Goal: Obtain resource: Download file/media

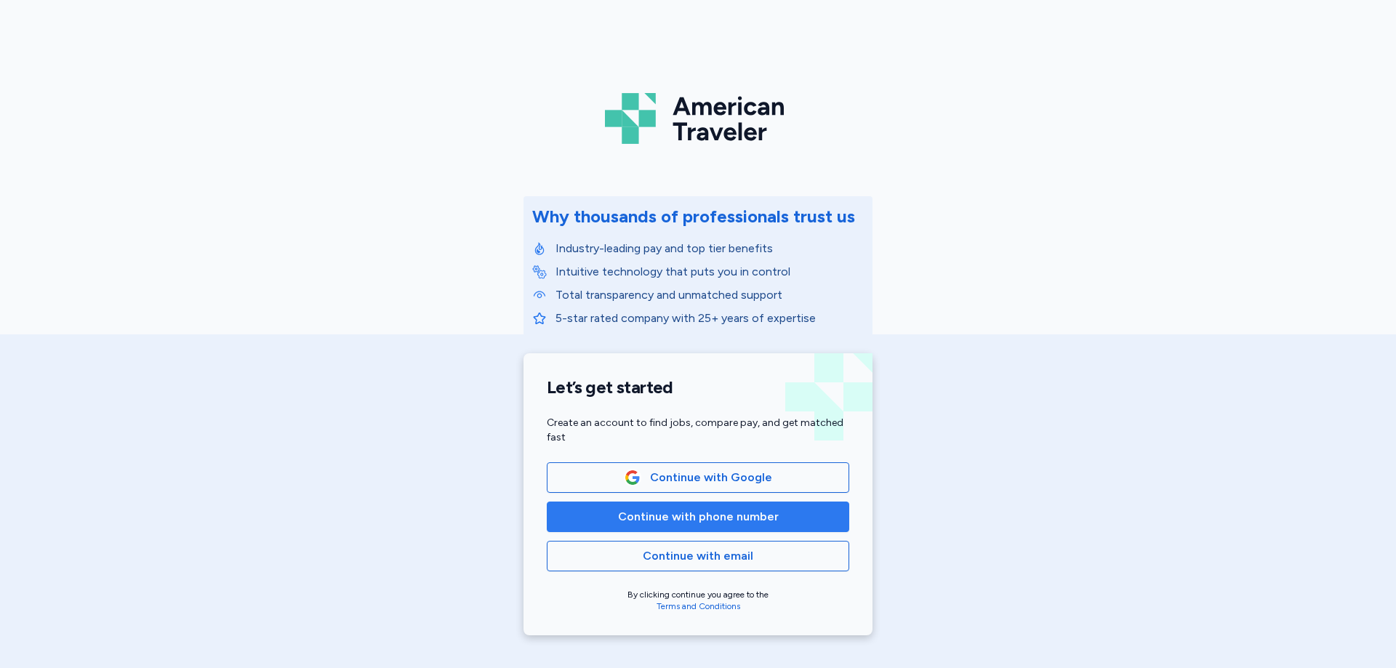
click at [677, 523] on span "Continue with phone number" at bounding box center [698, 516] width 161 height 17
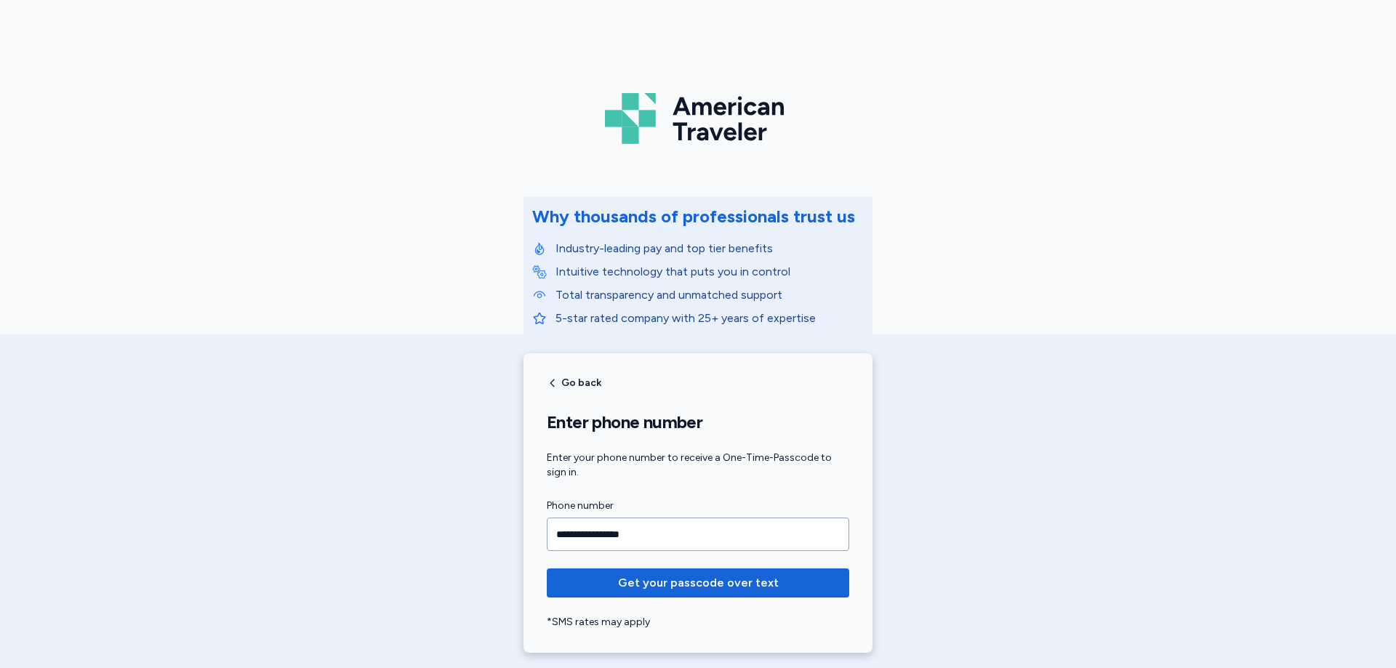
type input "**********"
click at [547, 568] on button "Get your passcode over text" at bounding box center [698, 582] width 302 height 29
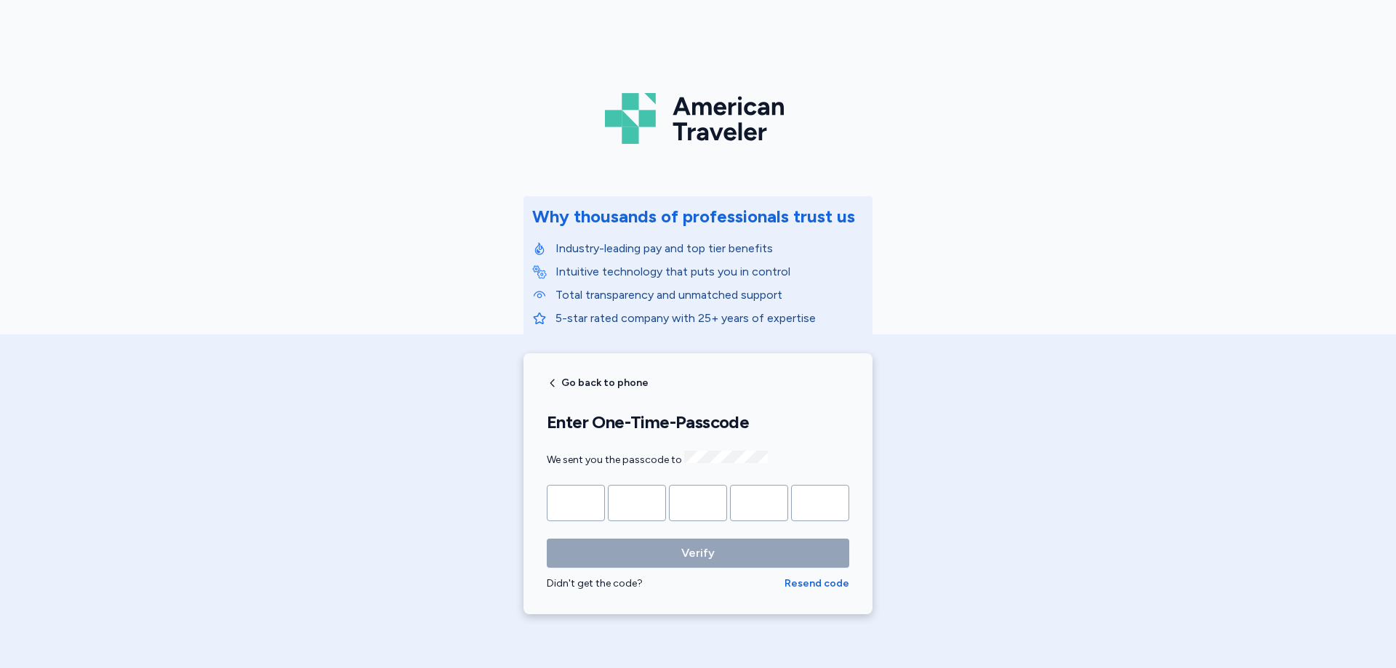
type input "*"
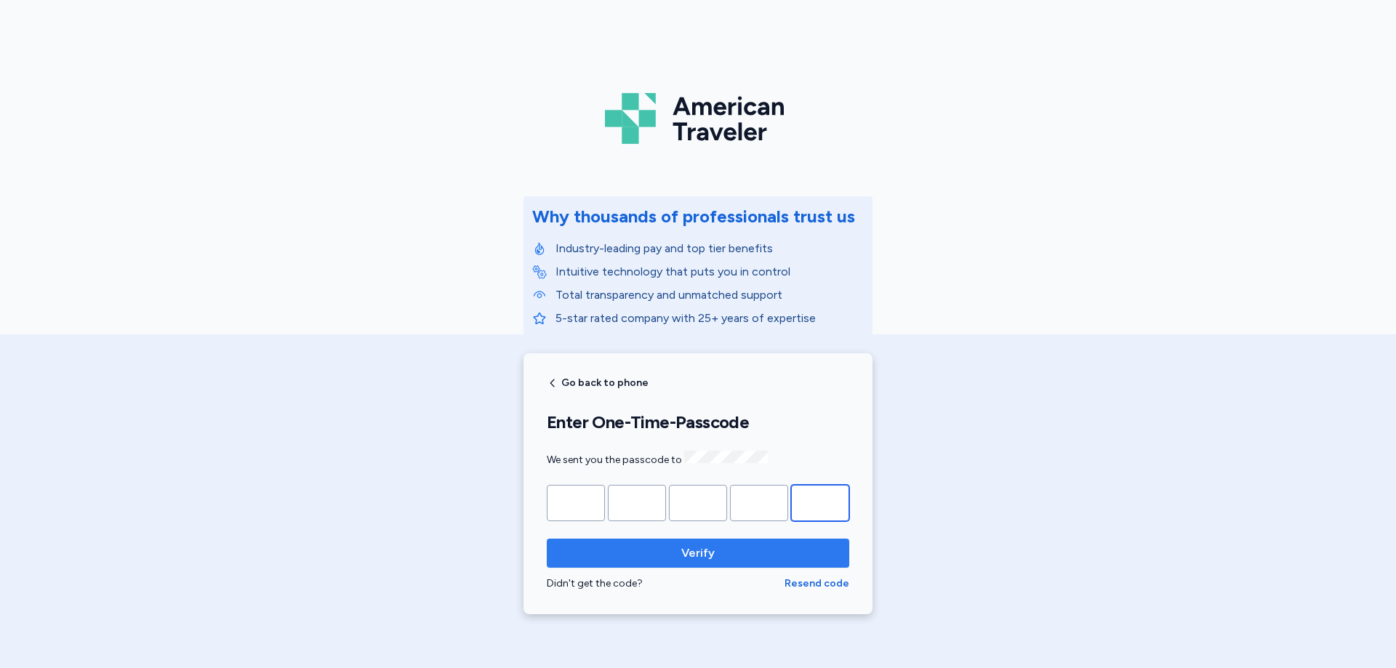
type input "*"
click at [685, 549] on span "Verify" at bounding box center [697, 552] width 33 height 17
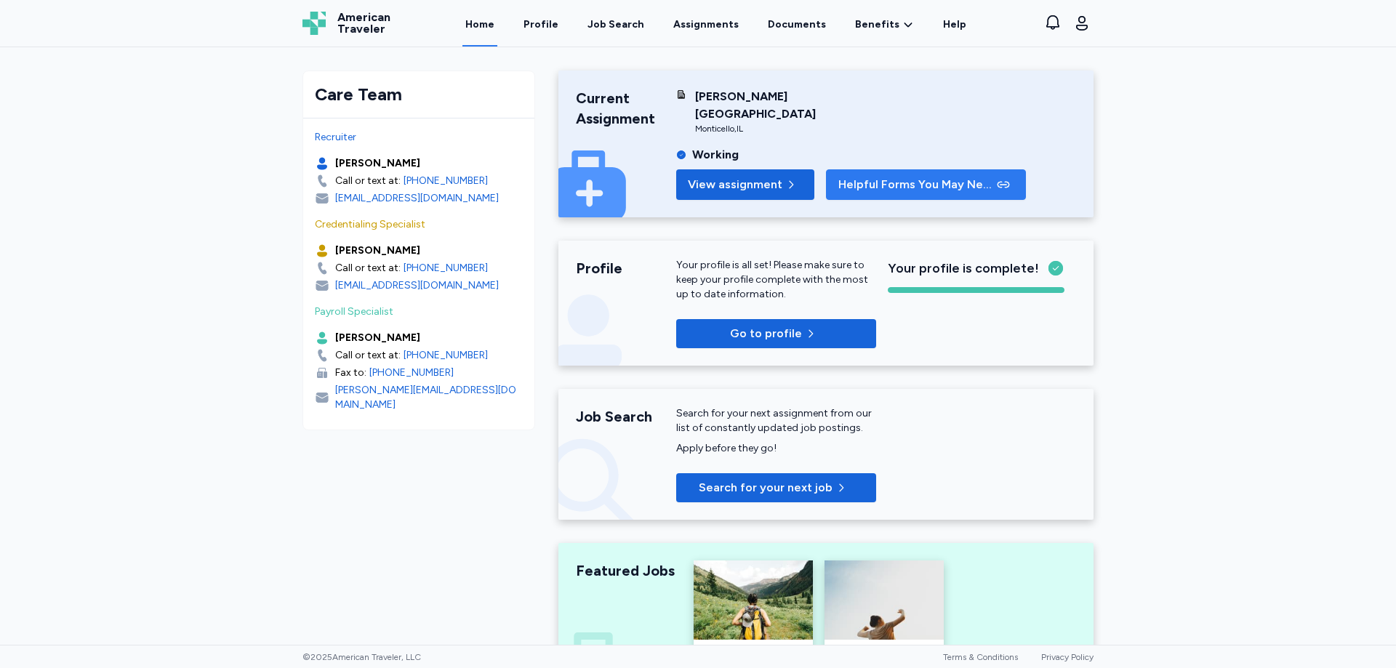
click at [875, 176] on span "Helpful Forms You May Need" at bounding box center [916, 184] width 156 height 17
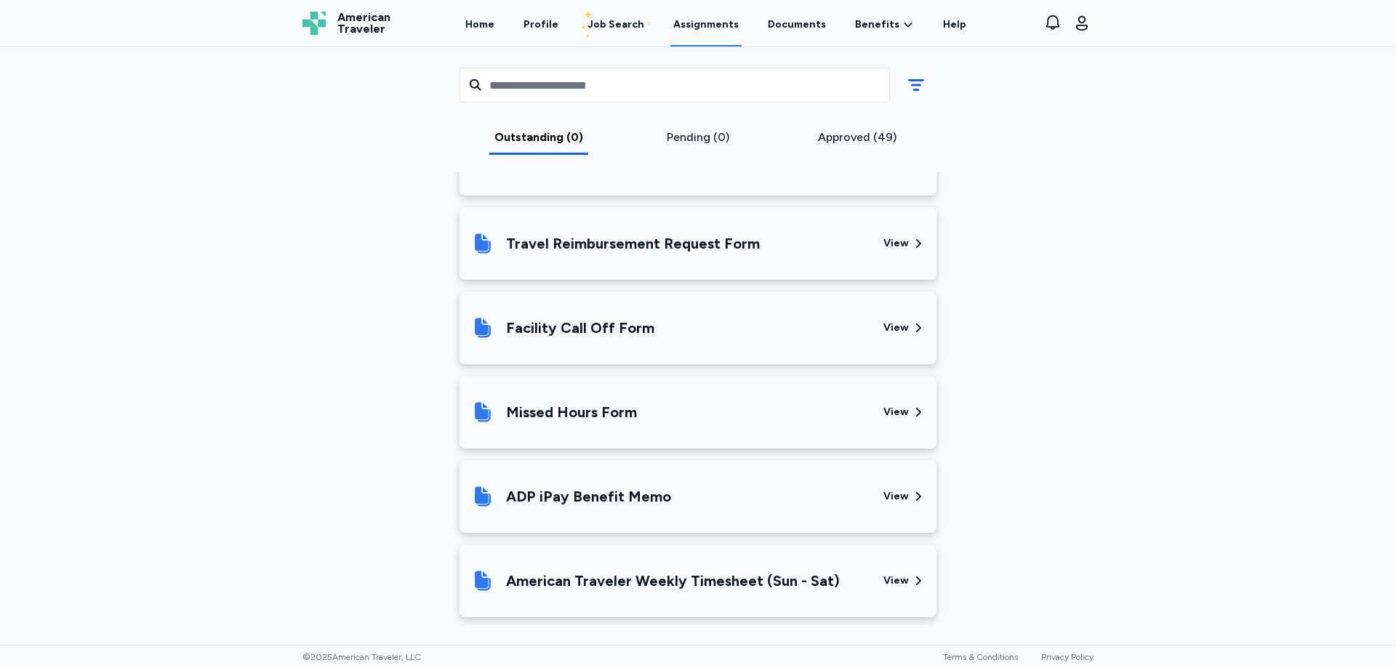
scroll to position [427, 0]
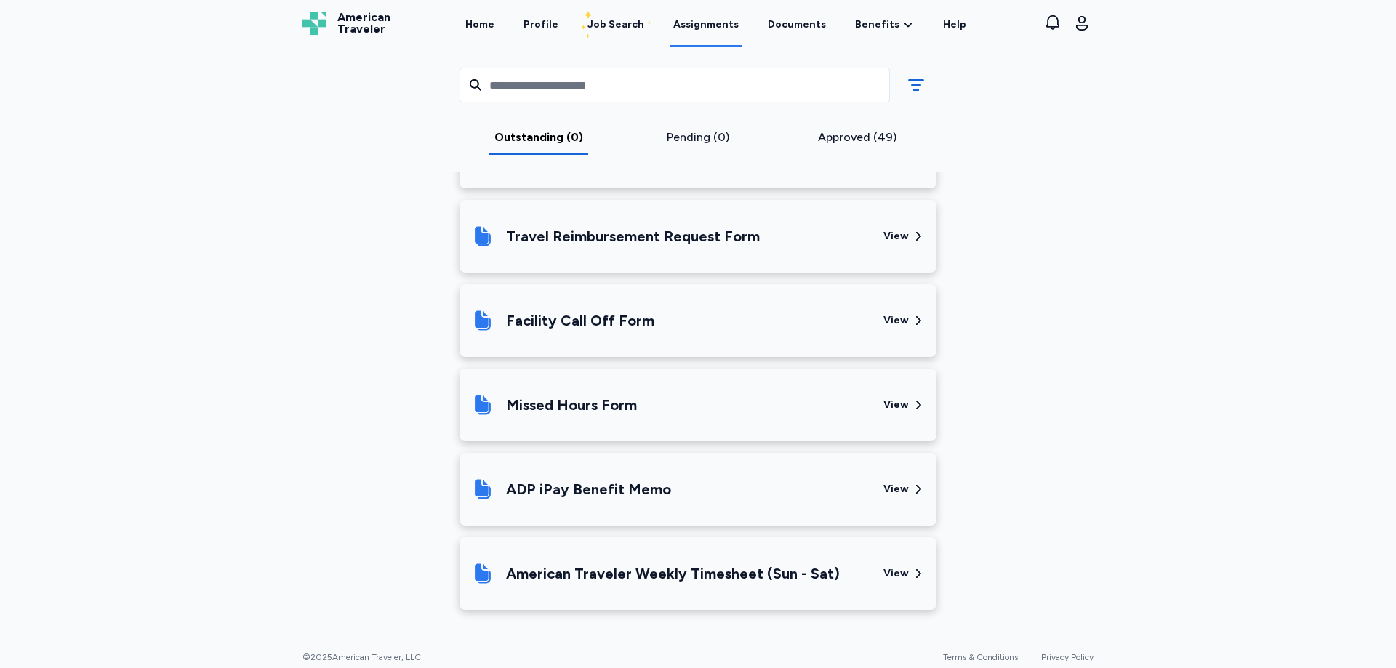
click at [911, 318] on icon at bounding box center [917, 320] width 13 height 13
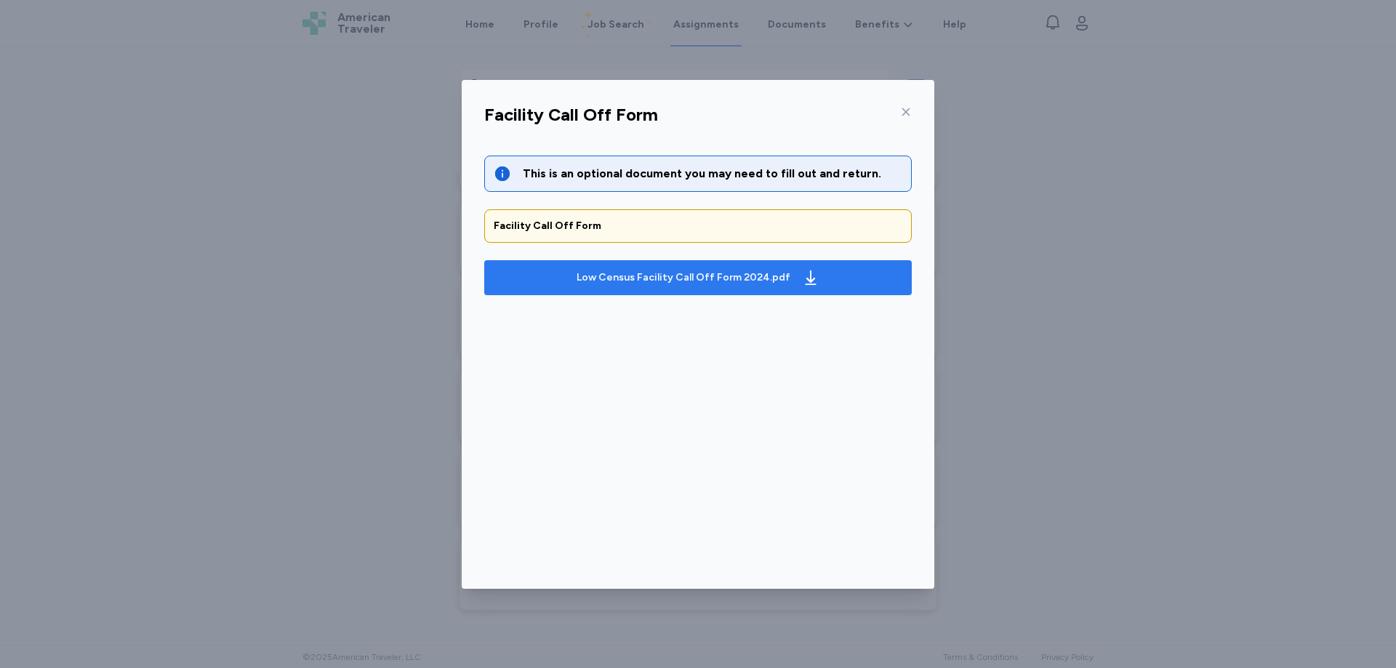
click at [684, 279] on div "Low Census Facility Call Off Form 2024.pdf" at bounding box center [683, 277] width 214 height 15
